Goal: Task Accomplishment & Management: Manage account settings

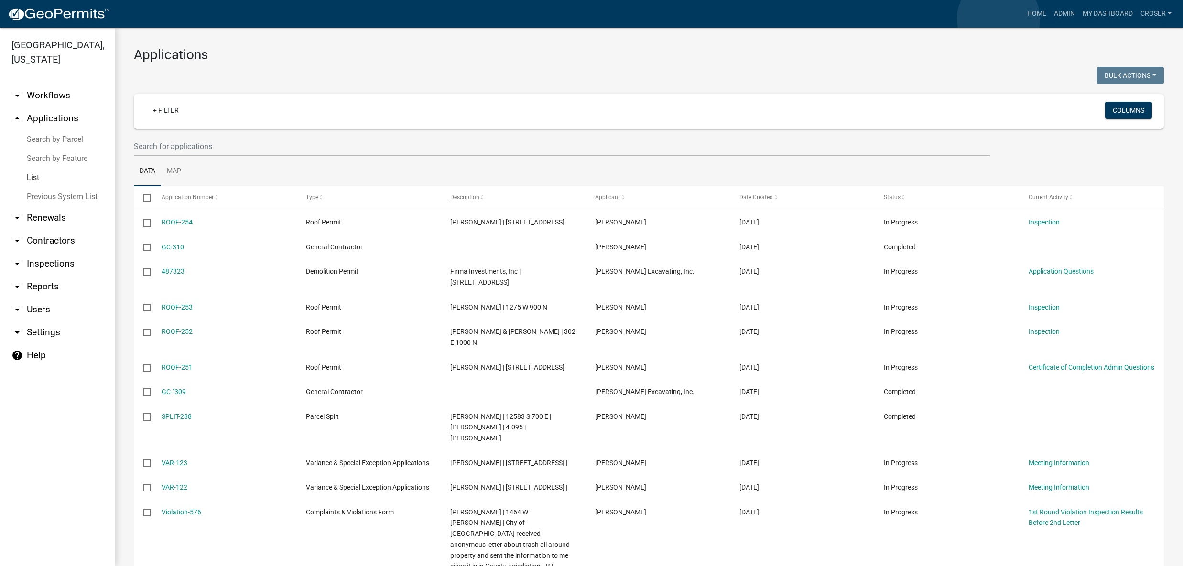
click at [1023, 19] on link "Home" at bounding box center [1036, 14] width 27 height 18
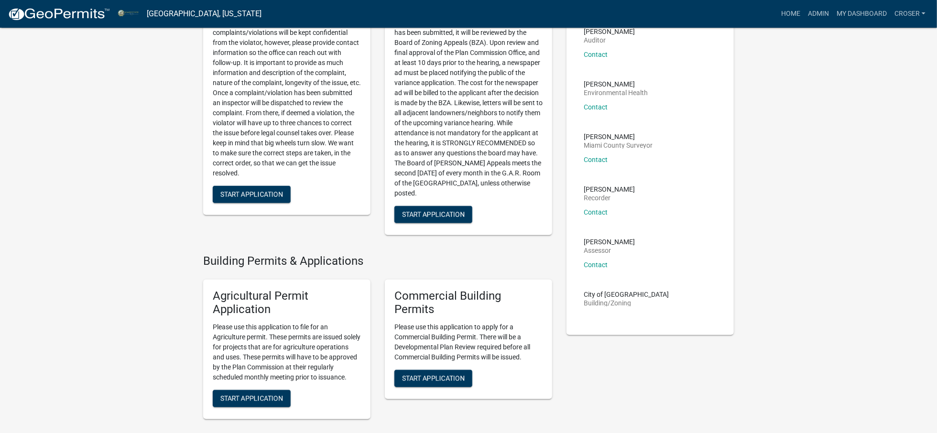
scroll to position [382, 0]
click at [915, 13] on link "croser" at bounding box center [909, 14] width 39 height 18
click at [858, 128] on link "Logout" at bounding box center [888, 116] width 82 height 23
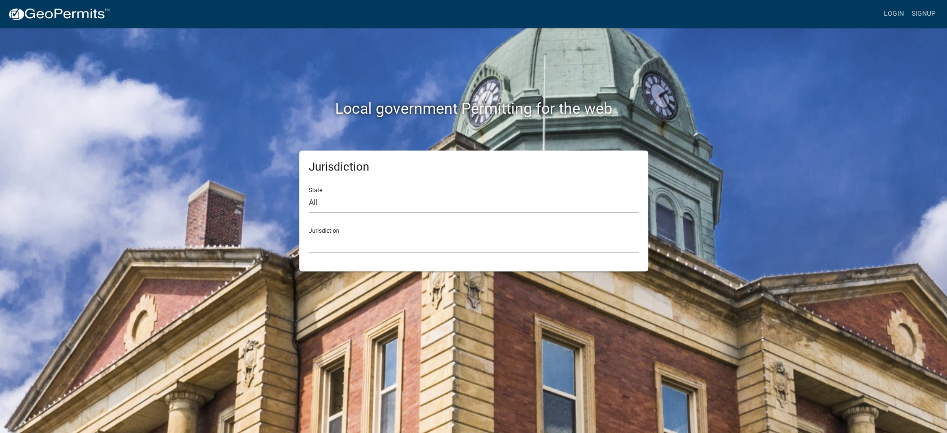
click at [471, 213] on select "All [US_STATE] [US_STATE] [US_STATE] [US_STATE] [US_STATE] [US_STATE] [US_STATE…" at bounding box center [474, 203] width 330 height 20
select select "[US_STATE]"
click at [311, 209] on select "All [US_STATE] [US_STATE] [US_STATE] [US_STATE] [US_STATE] [US_STATE] [US_STATE…" at bounding box center [474, 203] width 330 height 20
click at [381, 253] on select "City of [GEOGRAPHIC_DATA], [US_STATE] City of [GEOGRAPHIC_DATA], [US_STATE] Cit…" at bounding box center [474, 244] width 330 height 20
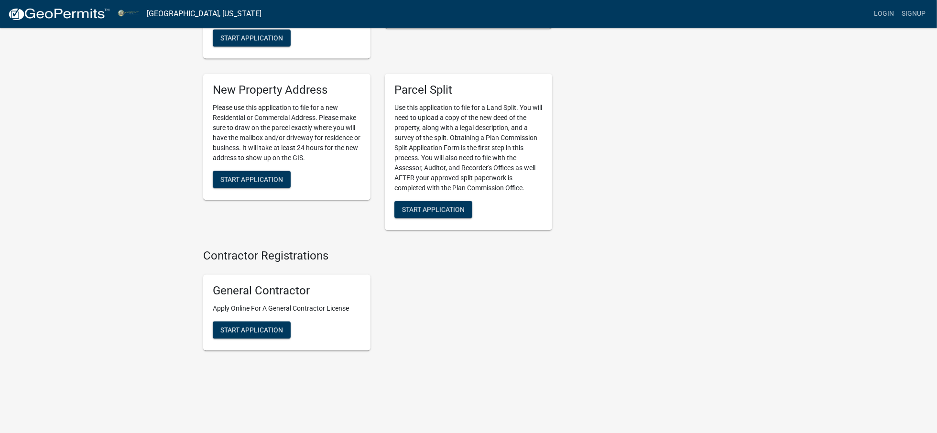
scroll to position [1720, 0]
click at [870, 12] on link "Login" at bounding box center [884, 14] width 28 height 18
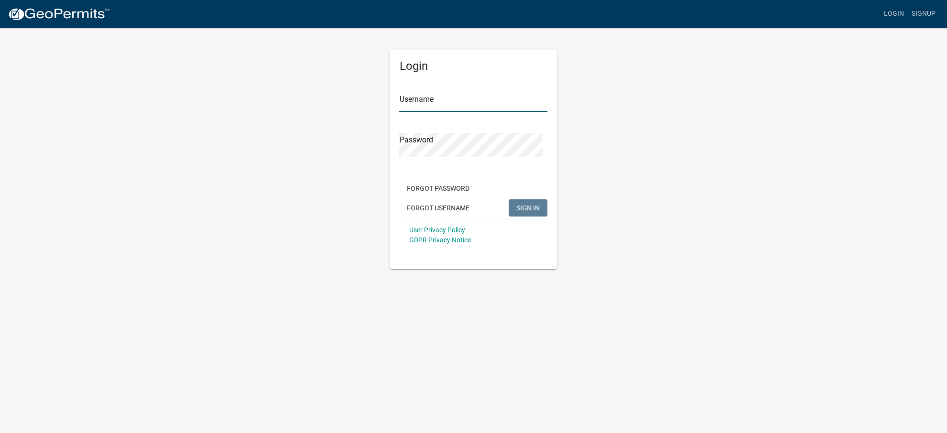
type input "croser"
click at [516, 212] on span "SIGN IN" at bounding box center [527, 208] width 23 height 8
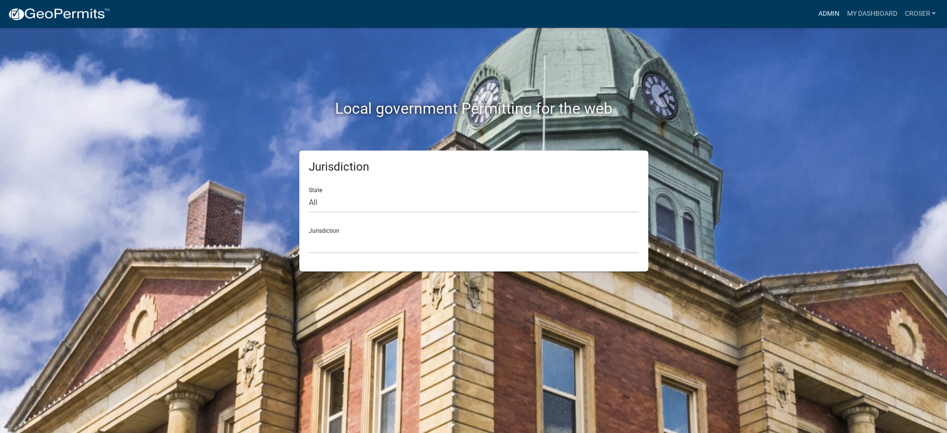
click at [814, 6] on link "Admin" at bounding box center [828, 14] width 29 height 18
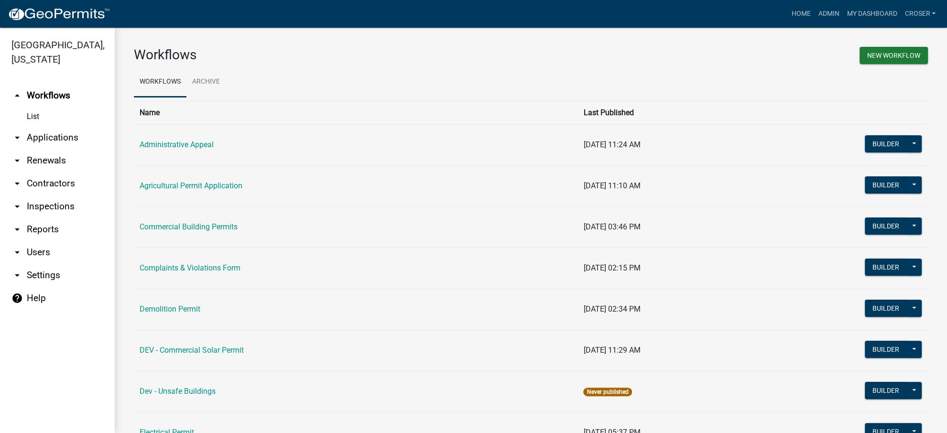
click at [52, 195] on link "arrow_drop_down Contractors" at bounding box center [57, 183] width 115 height 23
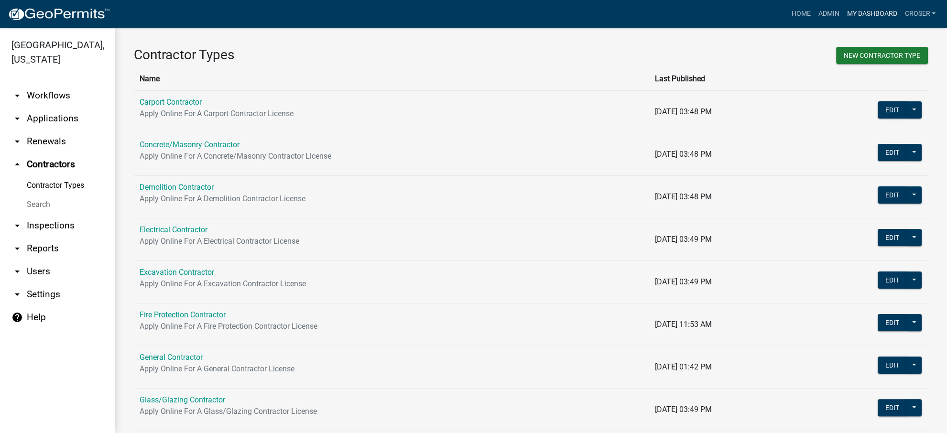
click at [844, 10] on link "My Dashboard" at bounding box center [872, 14] width 58 height 18
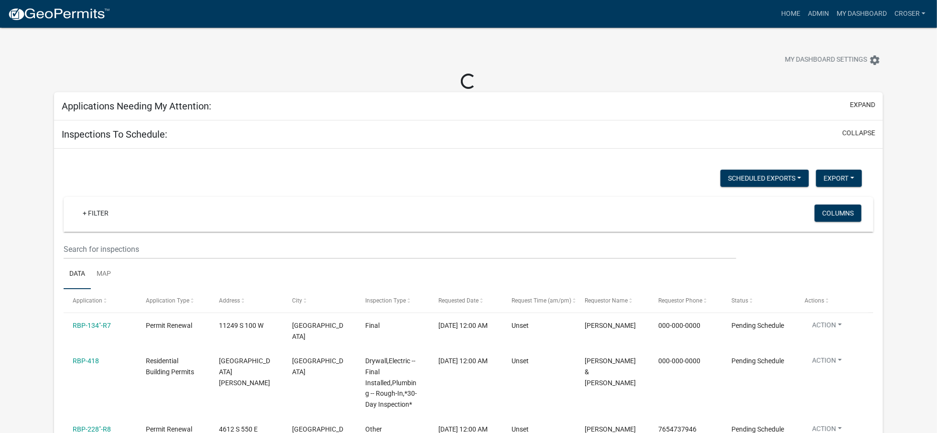
click at [532, 63] on div at bounding box center [293, 61] width 492 height 21
select select "3: 100"
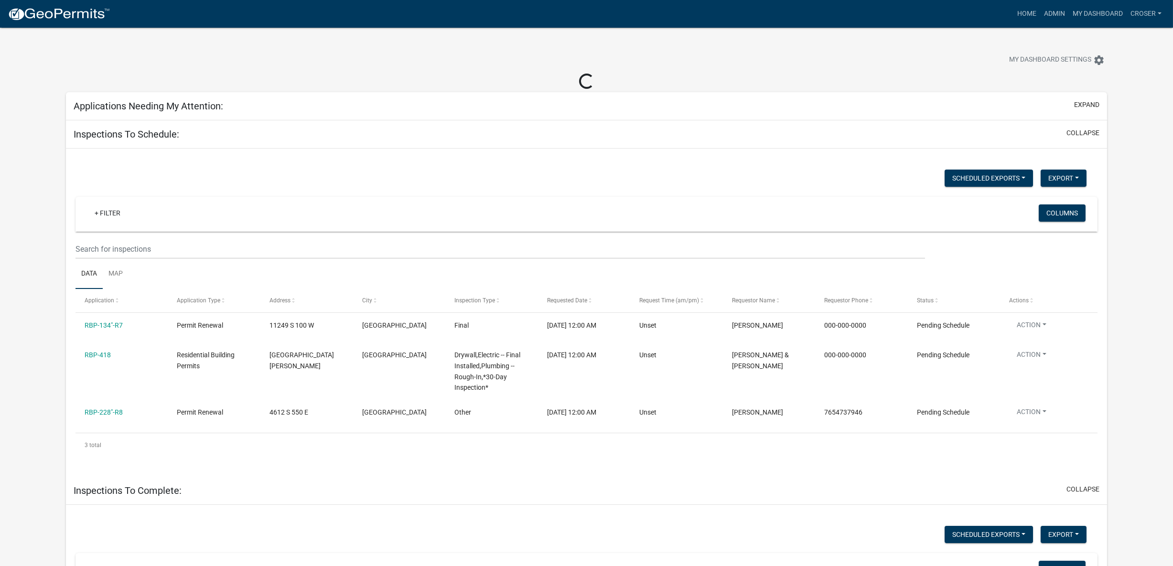
select select "3: 100"
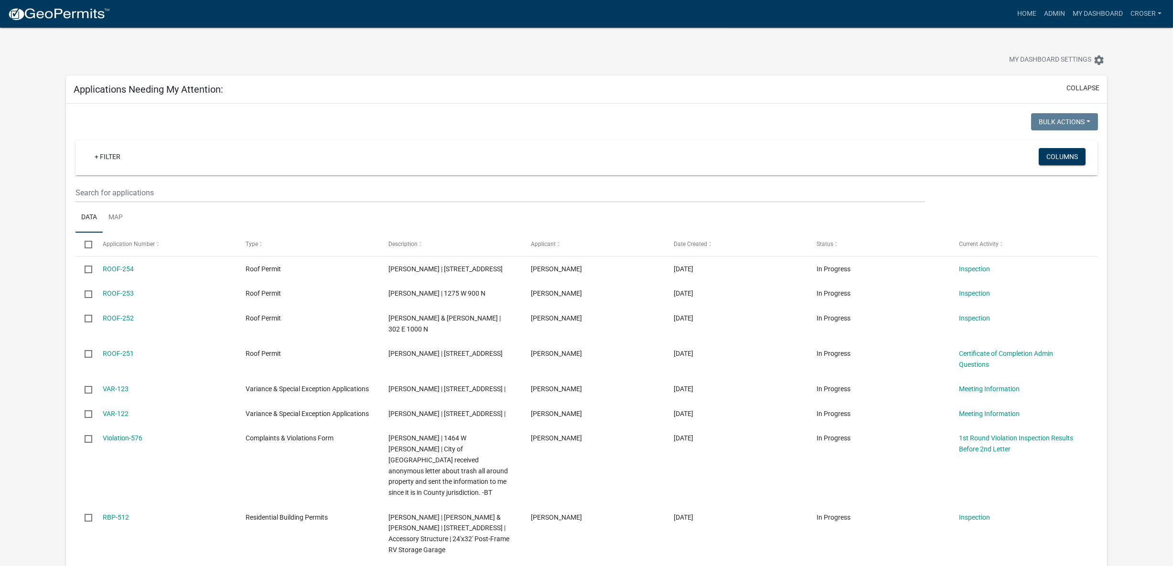
click at [819, 62] on div "My Dashboard Settings settings" at bounding box center [895, 61] width 440 height 21
